Goal: Transaction & Acquisition: Purchase product/service

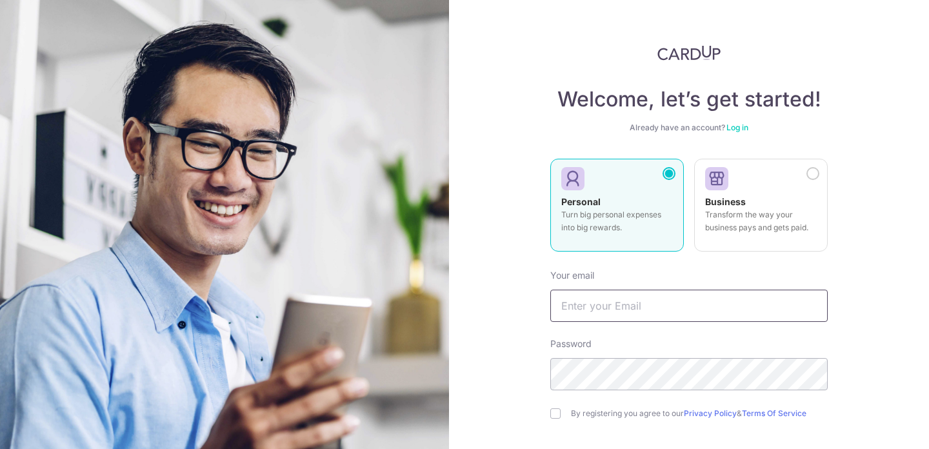
click at [669, 312] on input "text" at bounding box center [688, 306] width 277 height 32
type input "[EMAIL_ADDRESS][DOMAIN_NAME]"
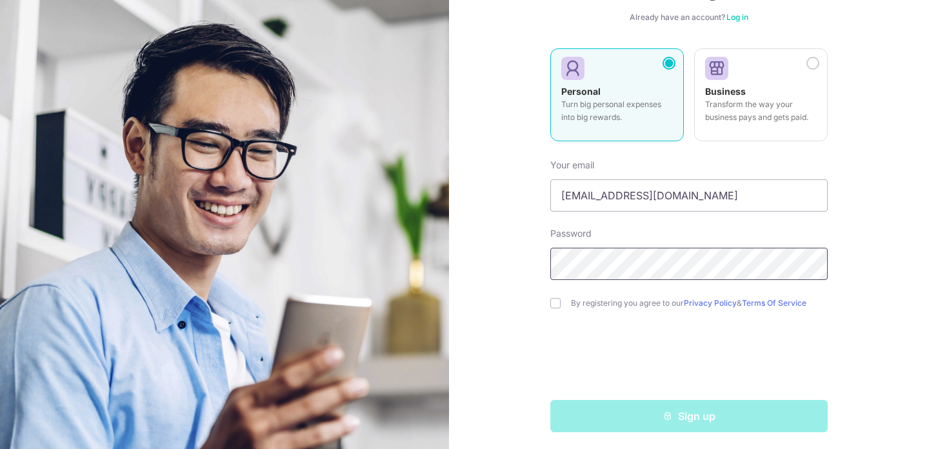
scroll to position [114, 0]
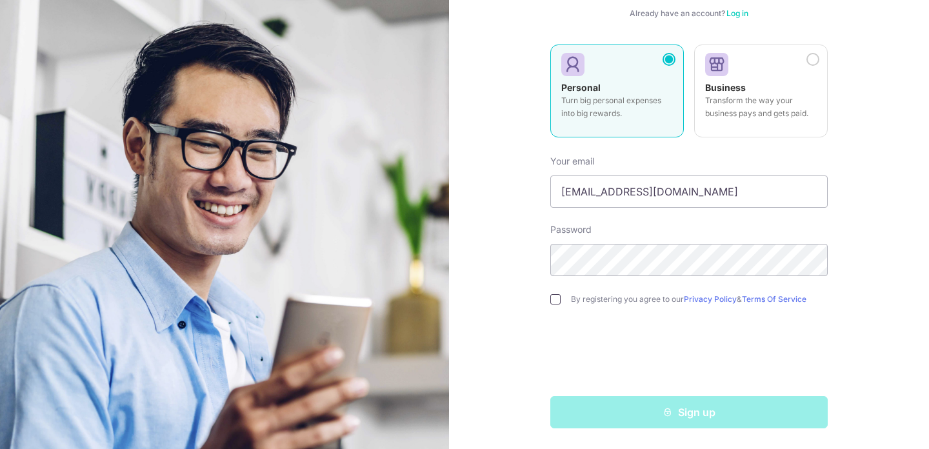
click at [560, 302] on input "checkbox" at bounding box center [555, 299] width 10 height 10
checkbox input "true"
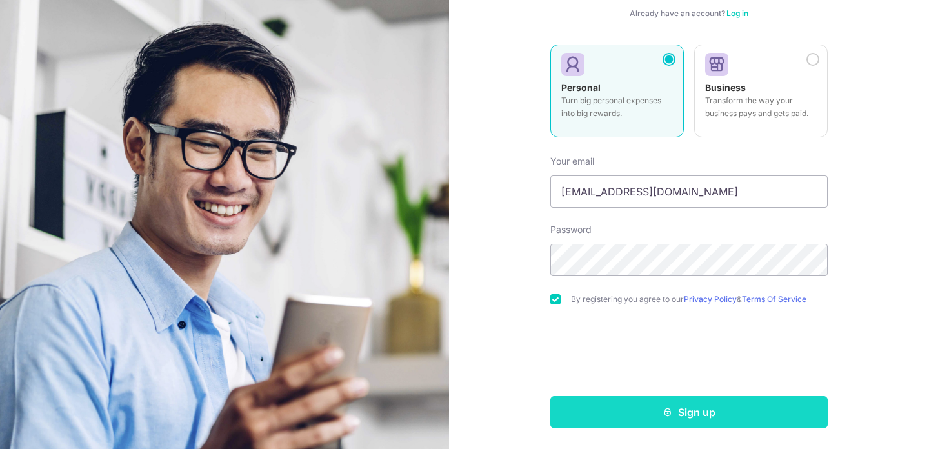
click at [624, 401] on button "Sign up" at bounding box center [688, 412] width 277 height 32
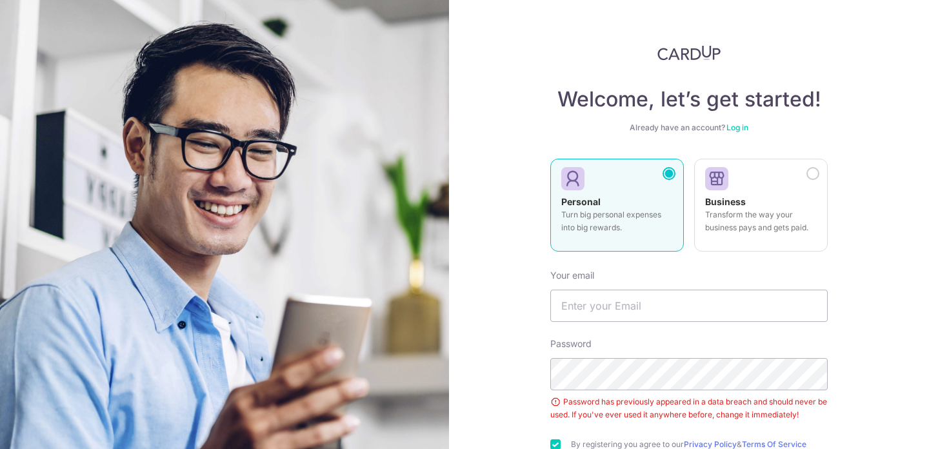
scroll to position [145, 0]
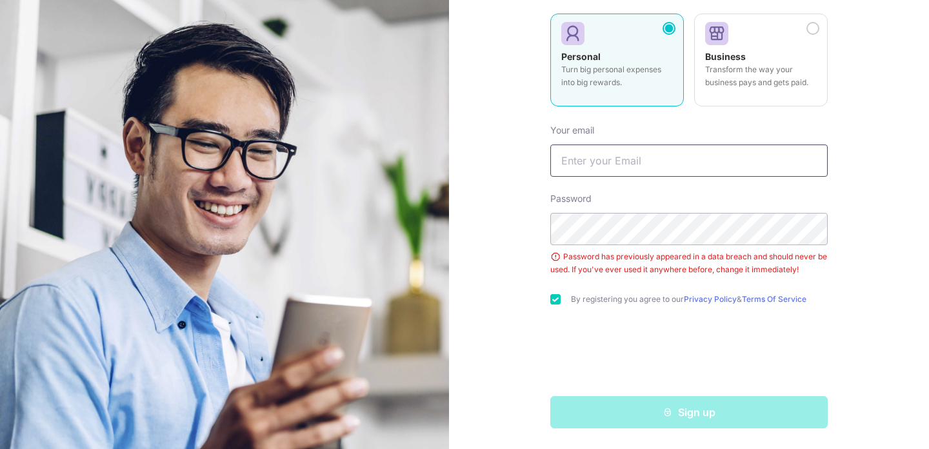
click at [616, 150] on input "text" at bounding box center [688, 161] width 277 height 32
type input "[EMAIL_ADDRESS][DOMAIN_NAME]"
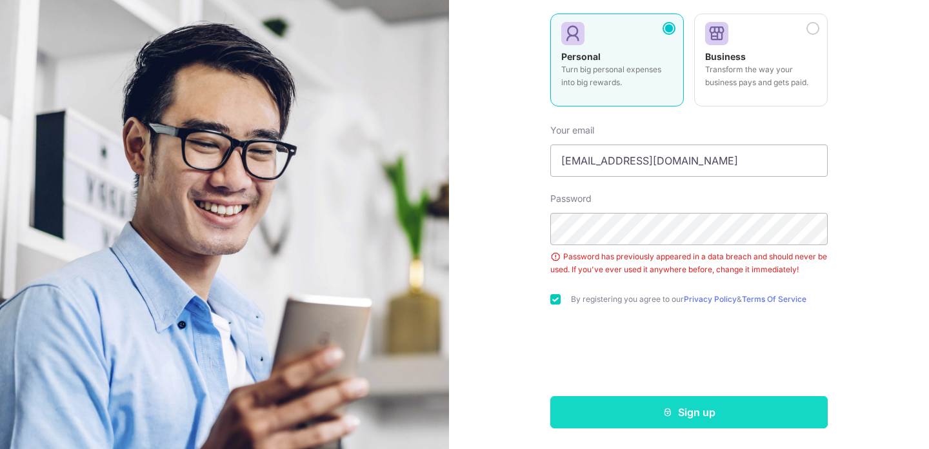
click at [605, 405] on button "Sign up" at bounding box center [688, 412] width 277 height 32
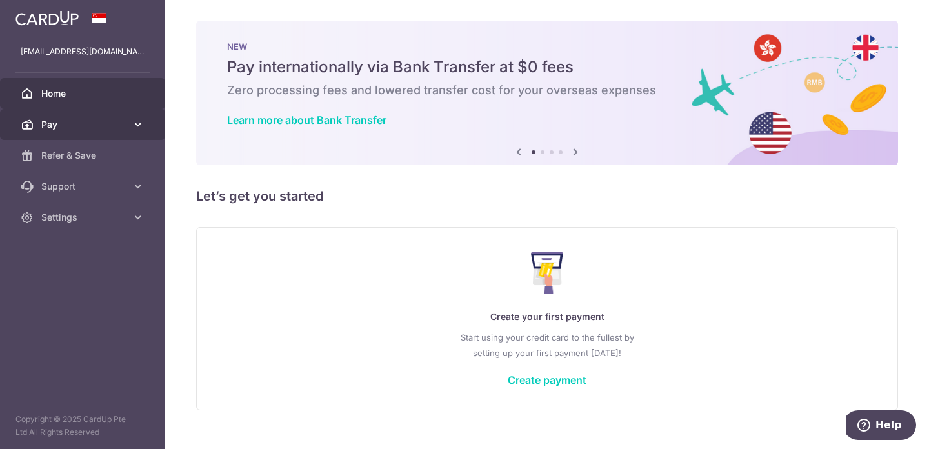
click at [78, 116] on link "Pay" at bounding box center [82, 124] width 165 height 31
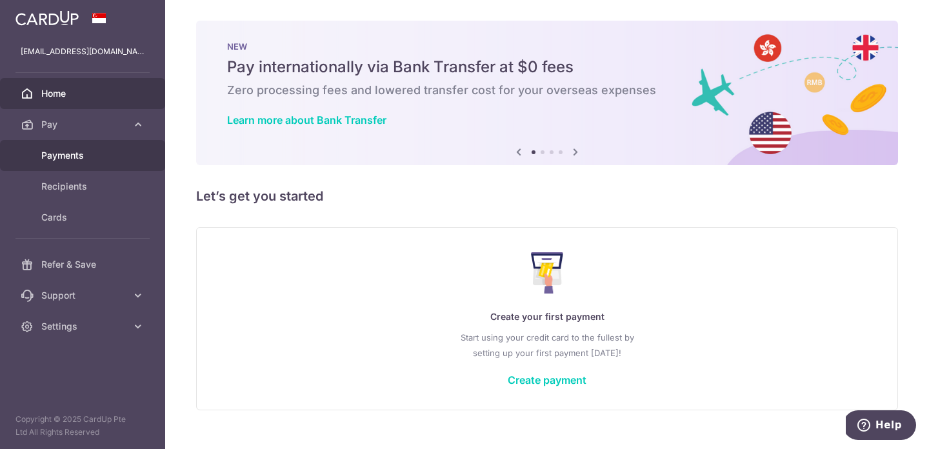
click at [84, 164] on link "Payments" at bounding box center [82, 155] width 165 height 31
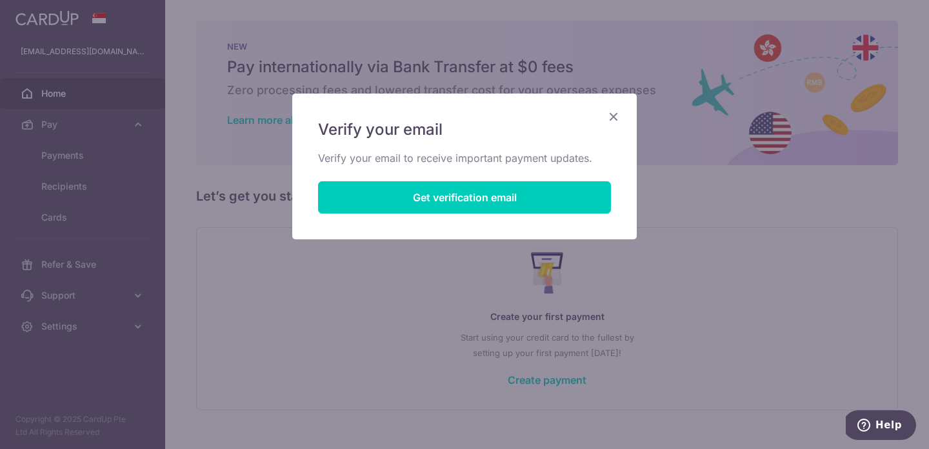
click at [616, 114] on icon "Close" at bounding box center [613, 116] width 15 height 16
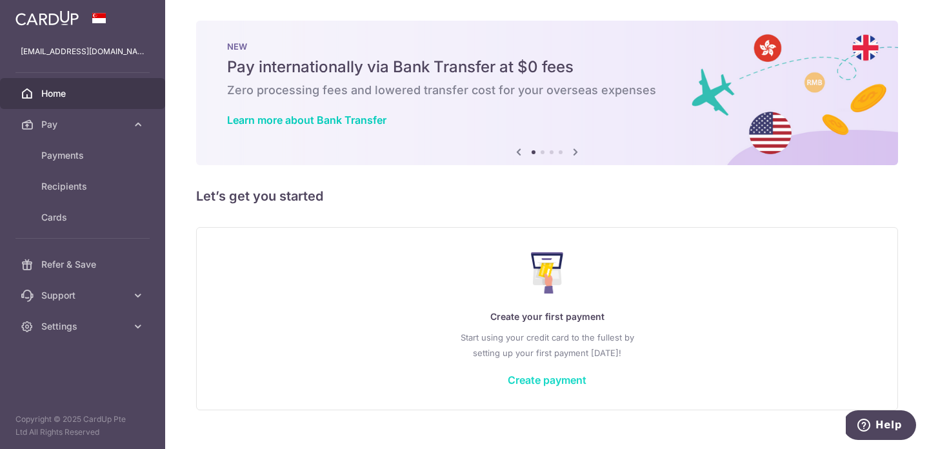
click at [534, 377] on link "Create payment" at bounding box center [547, 380] width 79 height 13
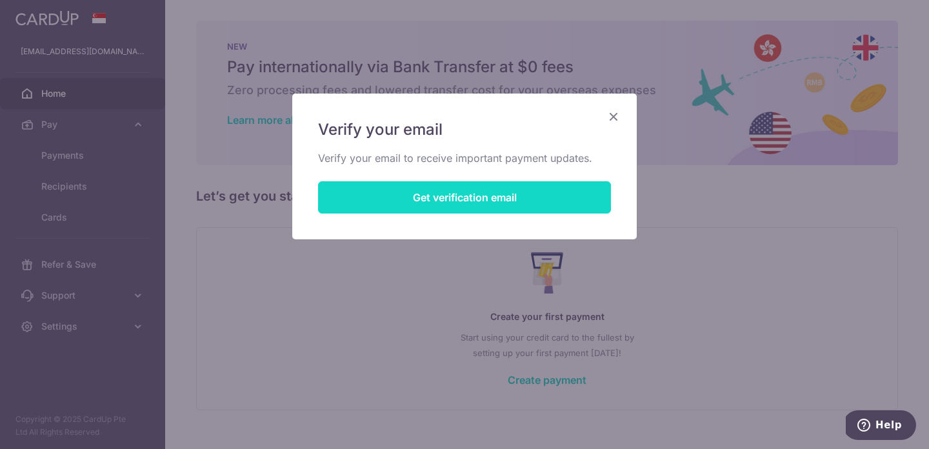
click at [478, 190] on button "Get verification email" at bounding box center [464, 197] width 293 height 32
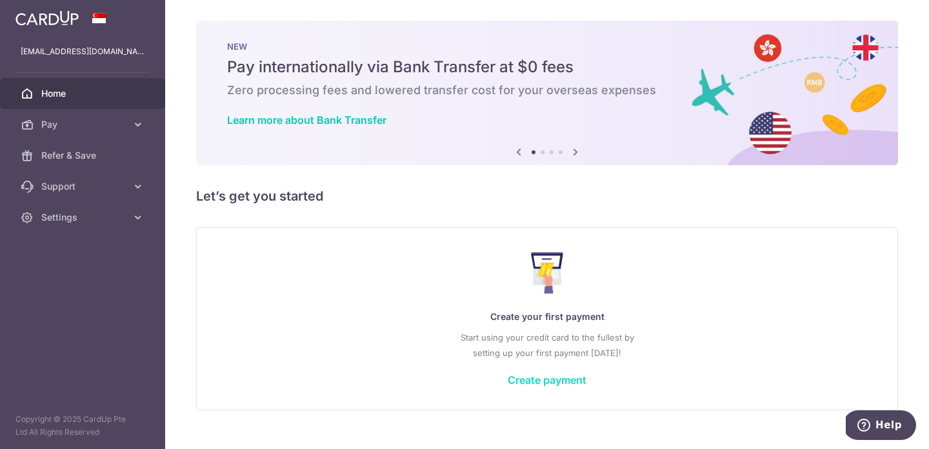
click at [522, 378] on link "Create payment" at bounding box center [547, 380] width 79 height 13
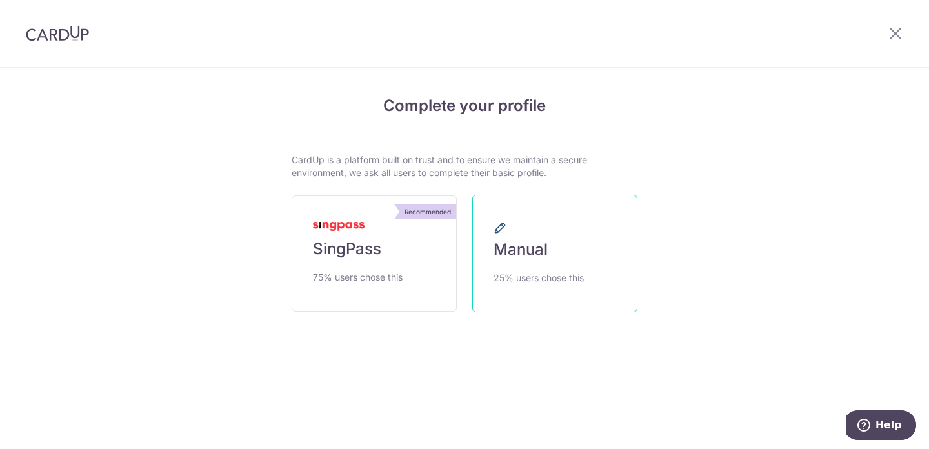
click at [523, 259] on span "Manual" at bounding box center [521, 249] width 54 height 21
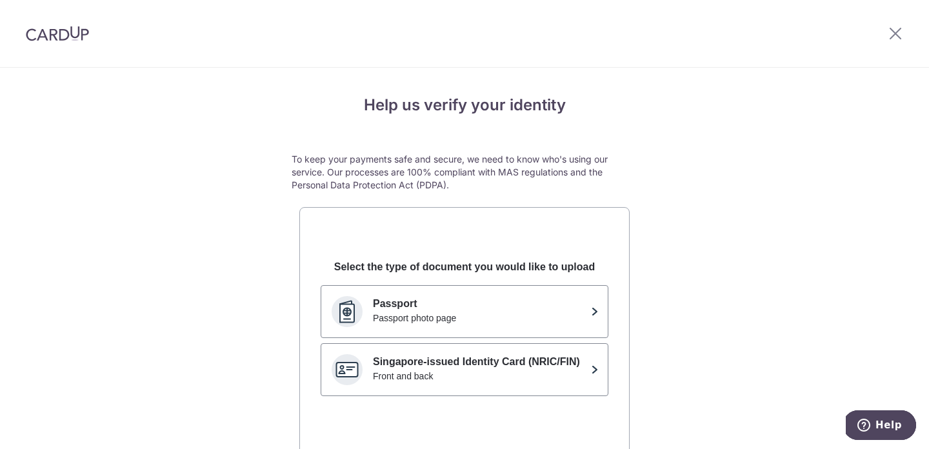
scroll to position [100, 0]
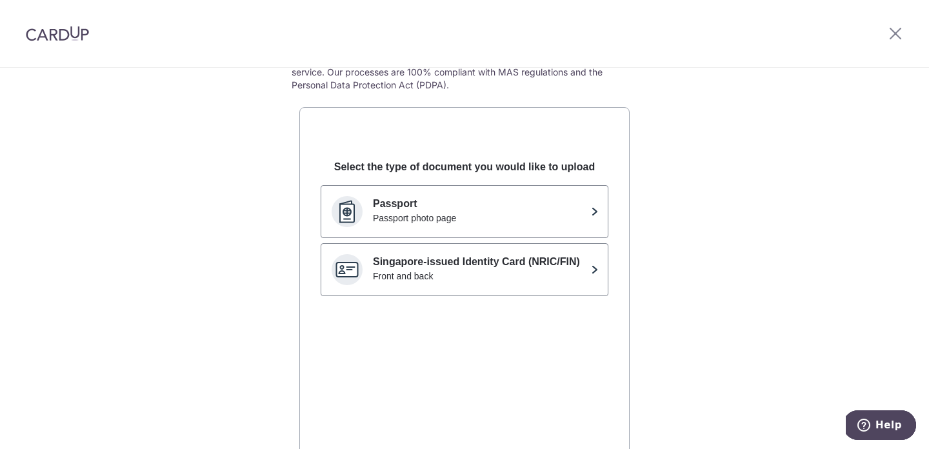
click at [523, 259] on p "Singapore-issued Identity Card (NRIC/FIN)" at bounding box center [479, 261] width 213 height 15
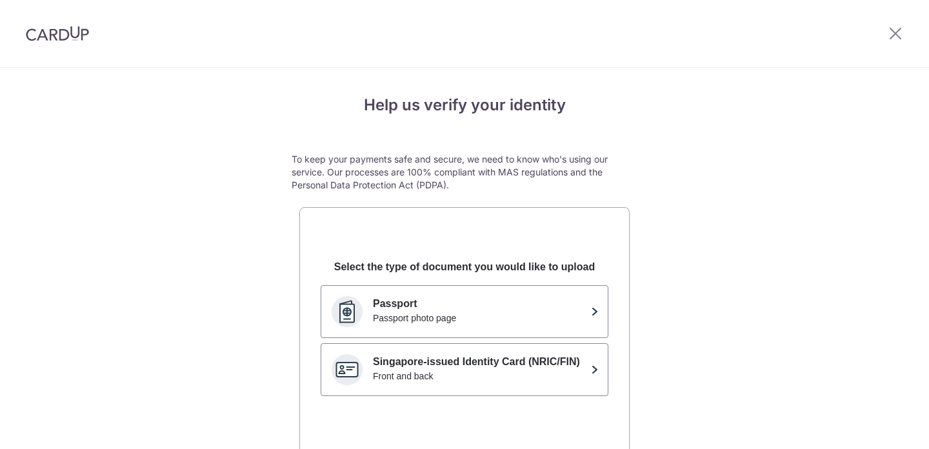
scroll to position [0, 0]
click at [899, 27] on icon at bounding box center [895, 33] width 15 height 16
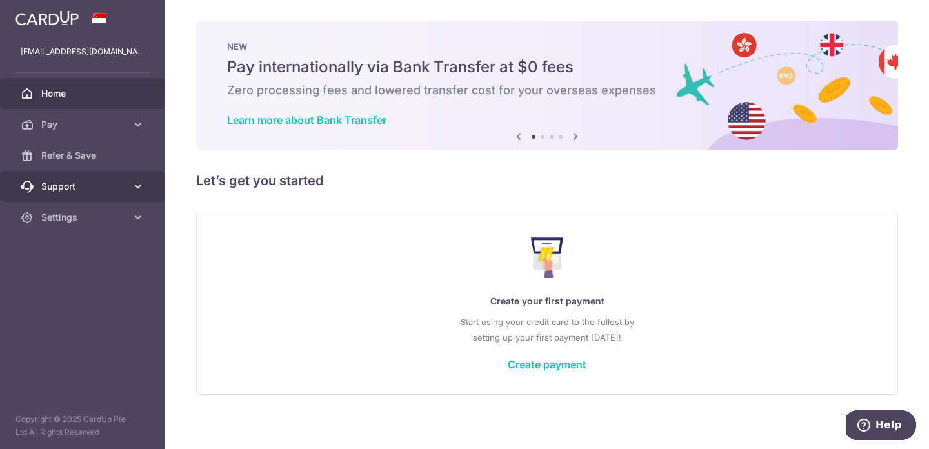
click at [106, 181] on span "Support" at bounding box center [83, 186] width 85 height 13
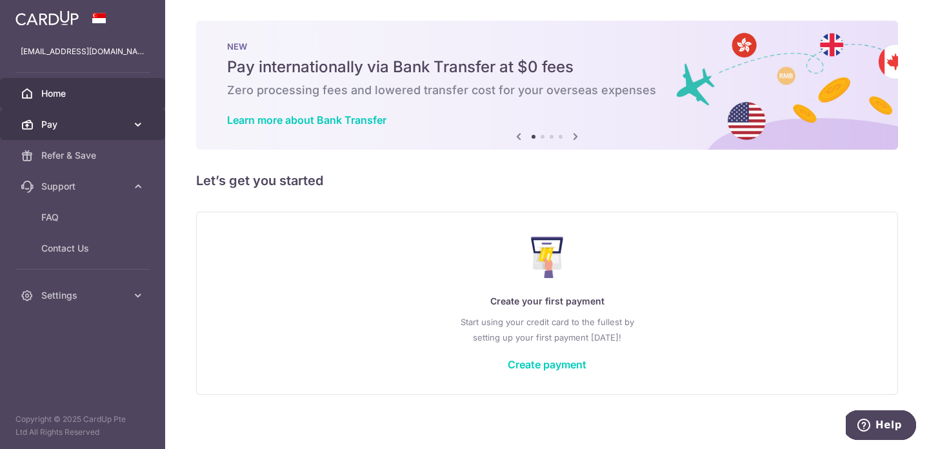
click at [126, 123] on span "Pay" at bounding box center [83, 124] width 85 height 13
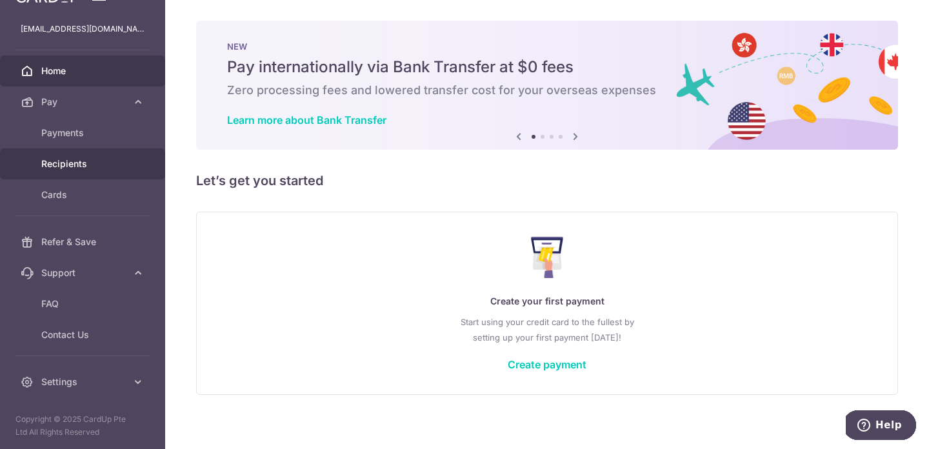
click at [94, 168] on span "Recipients" at bounding box center [83, 163] width 85 height 13
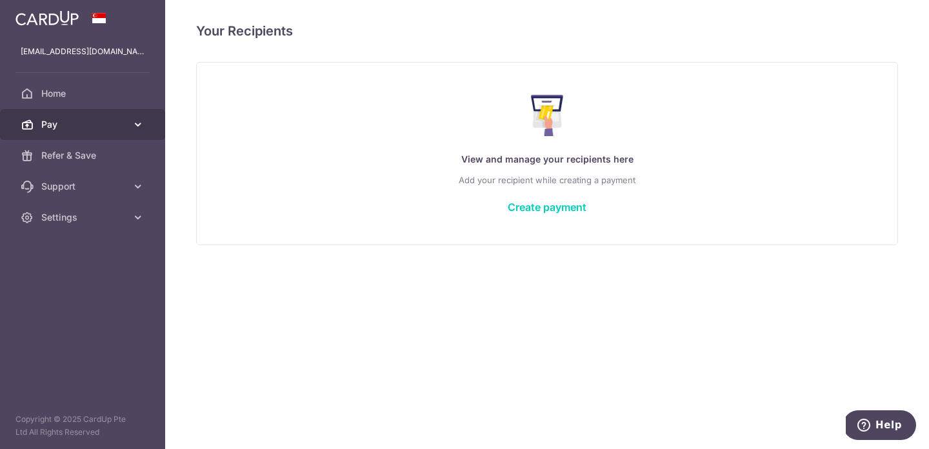
click at [139, 128] on icon at bounding box center [138, 124] width 13 height 13
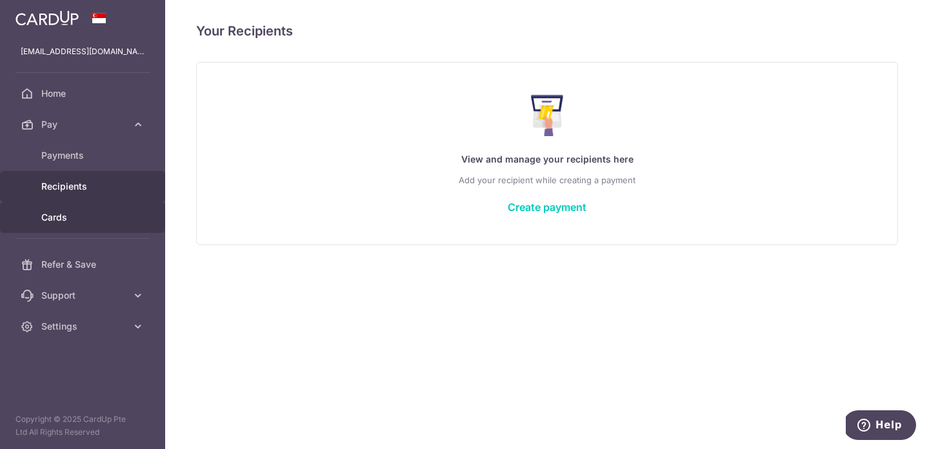
click at [114, 216] on span "Cards" at bounding box center [83, 217] width 85 height 13
